Goal: Task Accomplishment & Management: Use online tool/utility

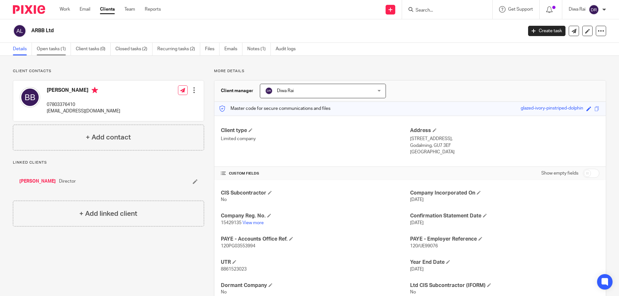
click at [53, 49] on link "Open tasks (1)" at bounding box center [54, 49] width 34 height 13
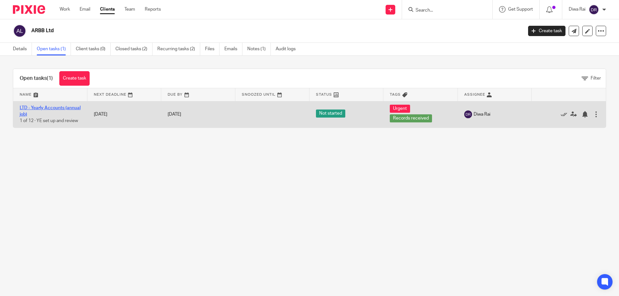
click at [40, 110] on link "LTD - Yearly Accounts (annual job)" at bounding box center [50, 111] width 61 height 11
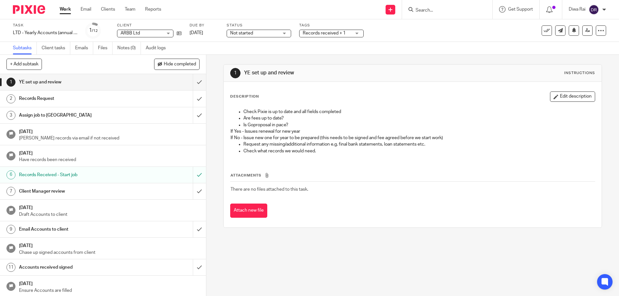
scroll to position [1, 0]
click at [50, 229] on h1 "Email Accounts to client" at bounding box center [75, 228] width 112 height 10
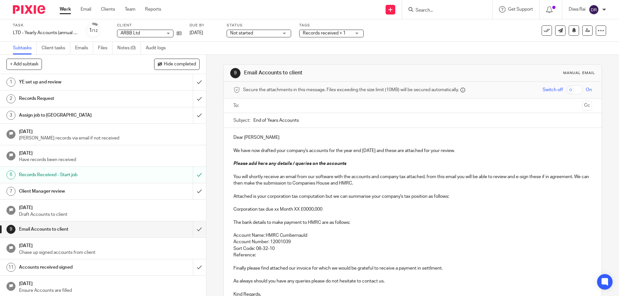
scroll to position [1, 0]
click at [193, 228] on input "submit" at bounding box center [103, 228] width 206 height 16
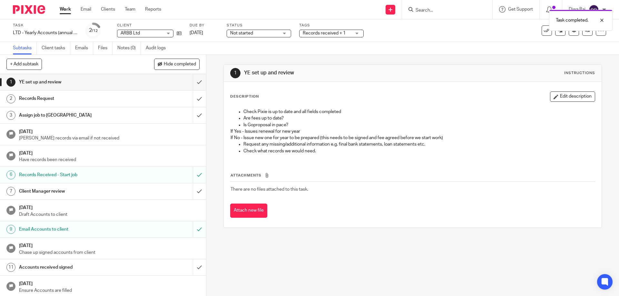
click at [89, 228] on h1 "Email Accounts to client" at bounding box center [75, 230] width 112 height 10
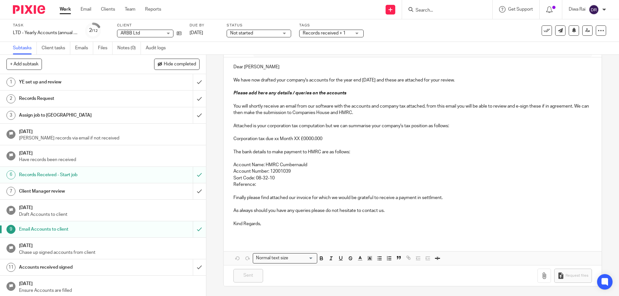
scroll to position [38, 0]
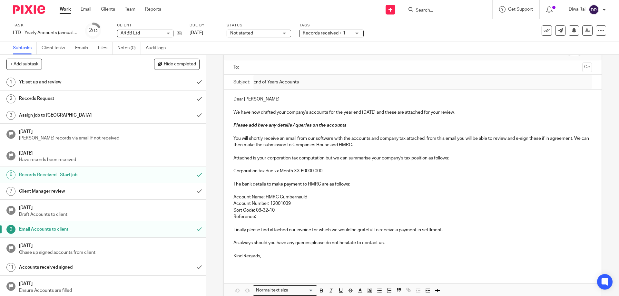
drag, startPoint x: 262, startPoint y: 176, endPoint x: 269, endPoint y: 174, distance: 7.0
click at [262, 176] on p at bounding box center [412, 177] width 358 height 6
click at [276, 172] on p "Corporation tax due xx Month XX £0000.000" at bounding box center [412, 171] width 358 height 6
click at [305, 171] on p "Corporation tax due xx Month XX £0000.000" at bounding box center [412, 171] width 358 height 6
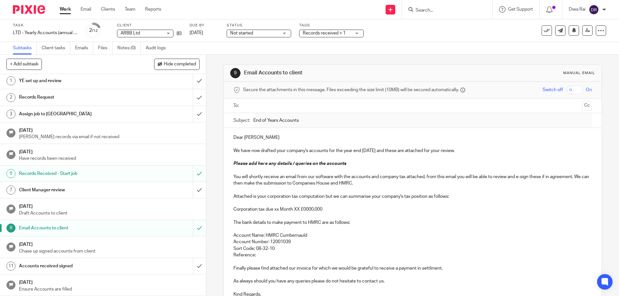
scroll to position [0, 0]
click at [344, 29] on div "Tags Records received + 1 Awaiting Allocation In review (client) Internal revie…" at bounding box center [331, 30] width 64 height 15
click at [345, 32] on span "Records received + 1" at bounding box center [324, 33] width 43 height 5
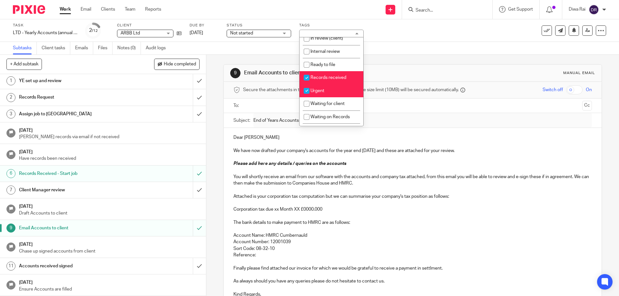
scroll to position [0, 0]
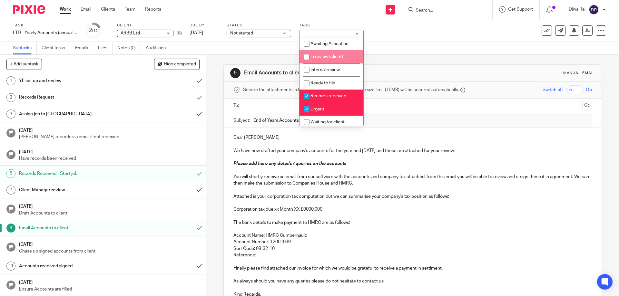
click at [342, 59] on li "In review (client)" at bounding box center [331, 56] width 64 height 13
checkbox input "true"
click at [321, 99] on li "Records received" at bounding box center [331, 96] width 64 height 13
checkbox input "false"
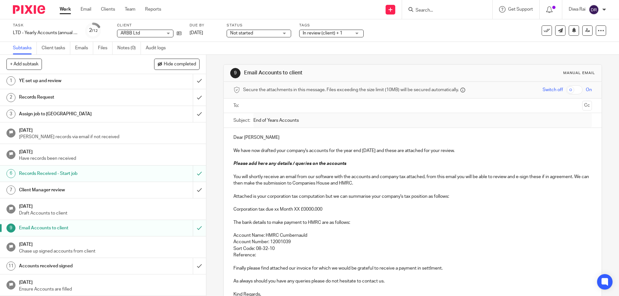
click at [408, 36] on div "Task LTD - Yearly Accounts (annual job) Save LTD - Yearly Accounts (annual job)…" at bounding box center [260, 30] width 494 height 15
click at [179, 32] on icon at bounding box center [179, 33] width 5 height 5
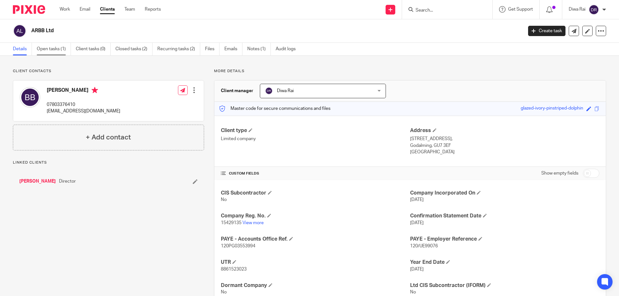
click at [54, 47] on link "Open tasks (1)" at bounding box center [54, 49] width 34 height 13
